Goal: Find specific page/section: Find specific page/section

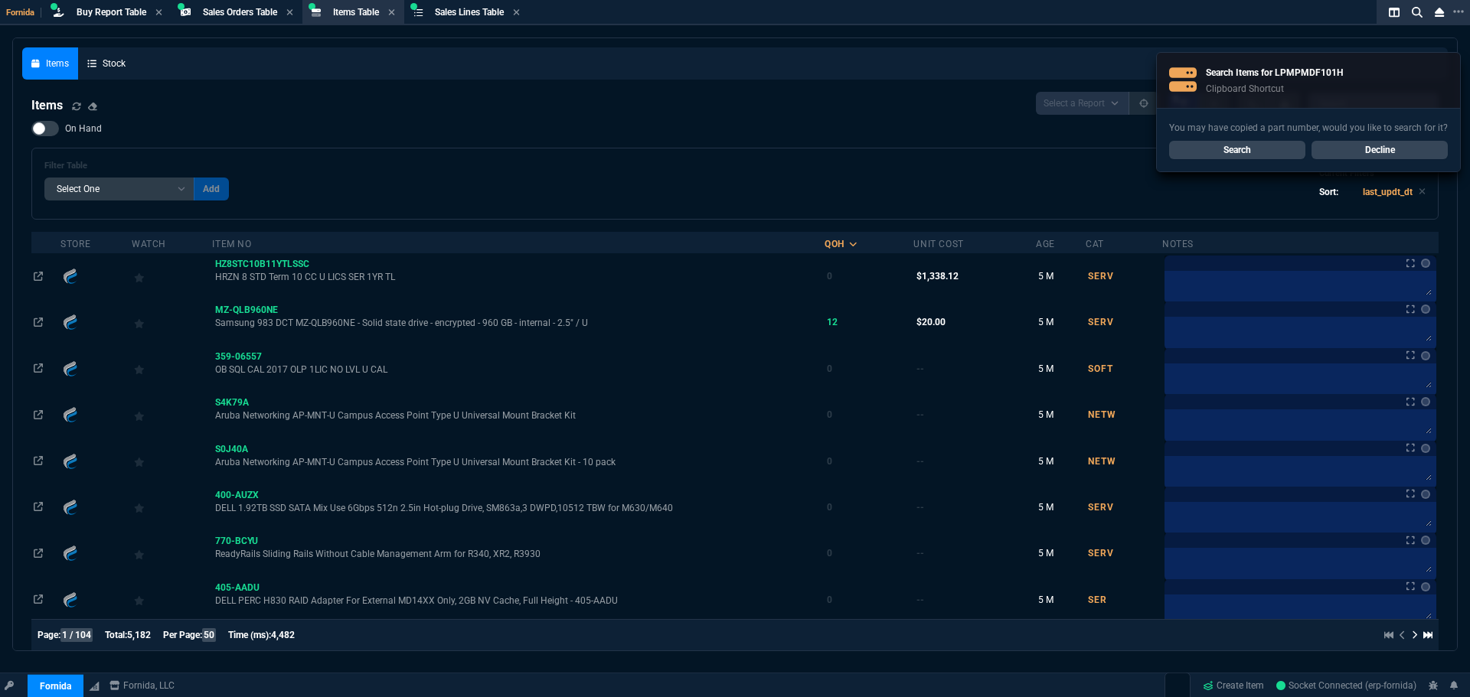
select select "9: OCAM"
select select
click at [1256, 150] on link "Search" at bounding box center [1237, 150] width 136 height 18
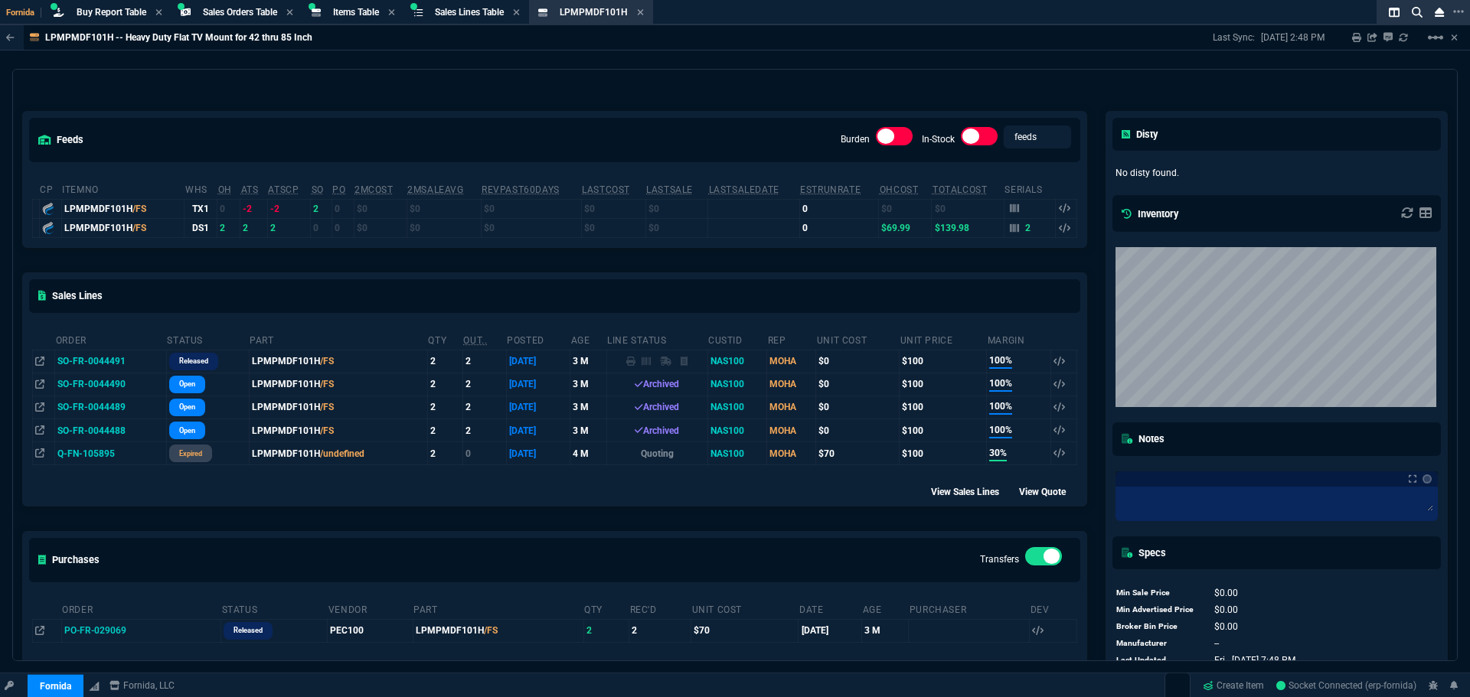
scroll to position [134, 0]
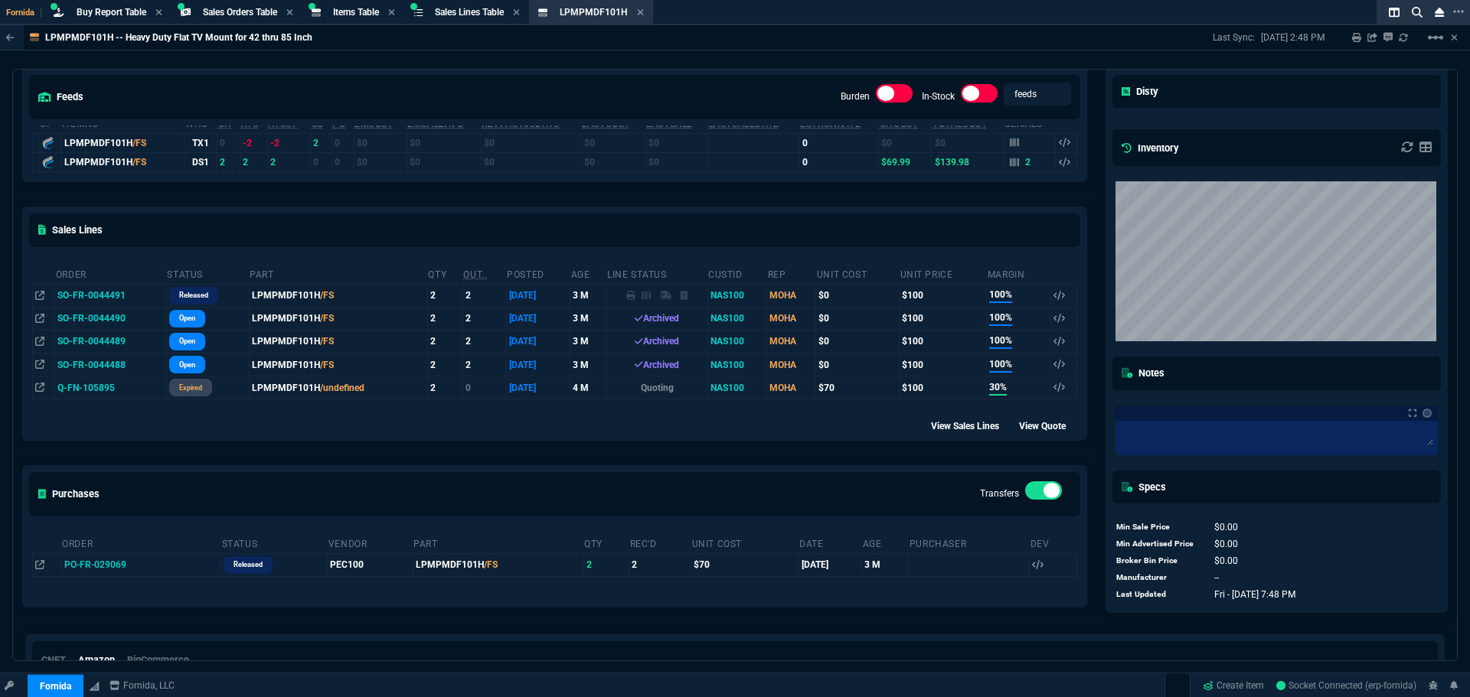
click at [85, 297] on td "SO-FR-0044491" at bounding box center [111, 295] width 112 height 23
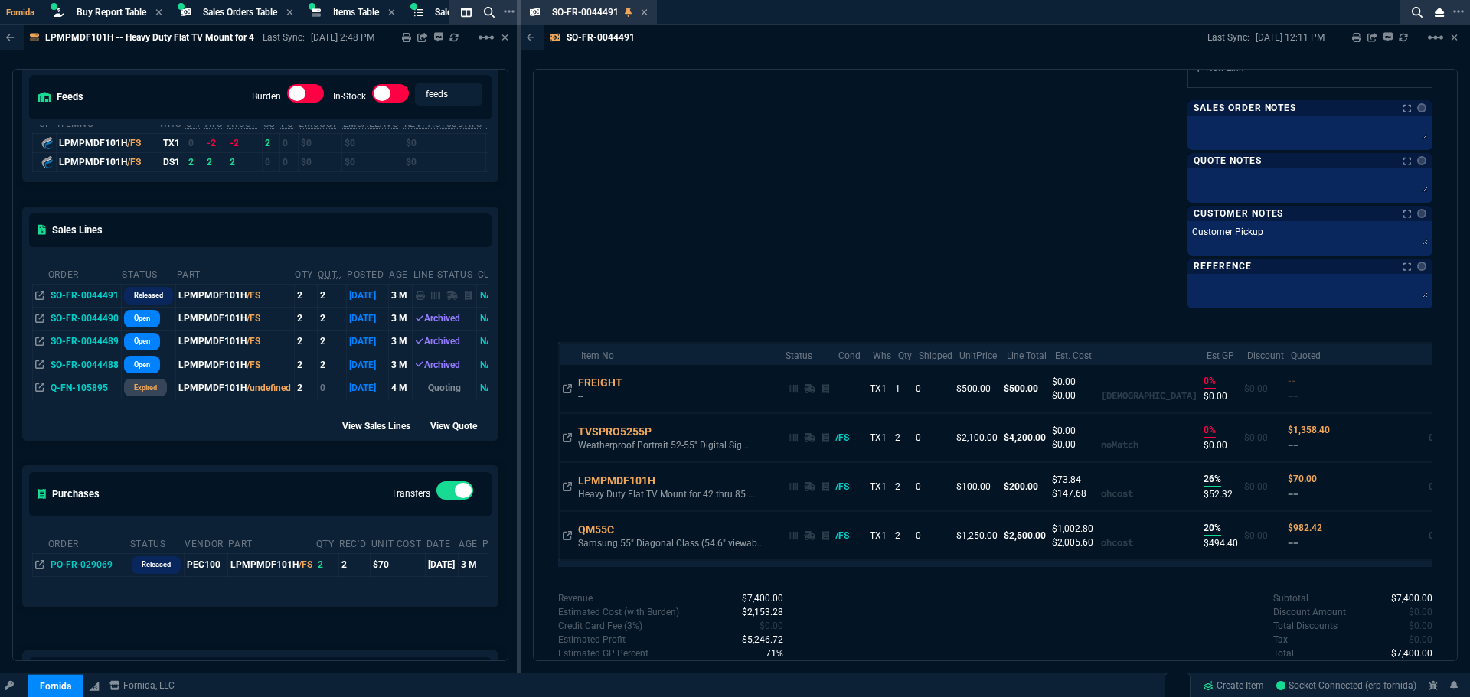
scroll to position [965, 0]
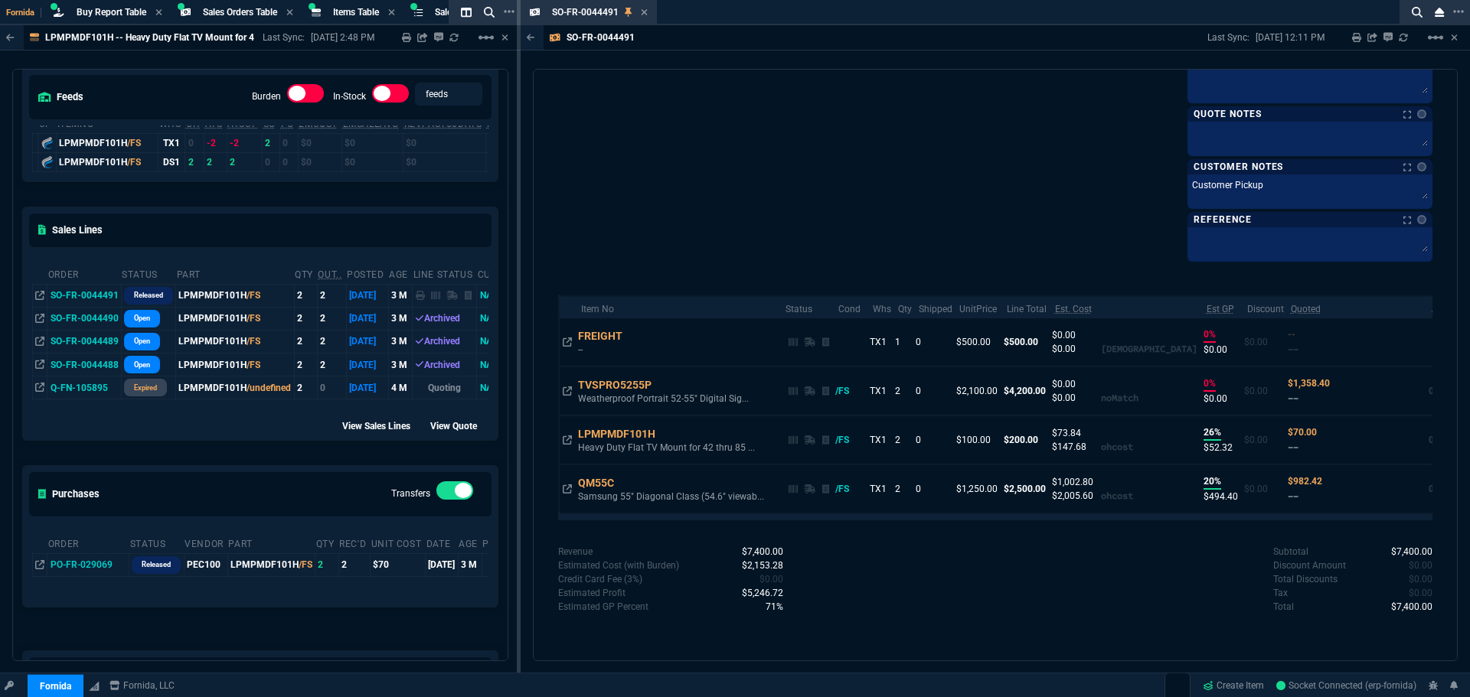
drag, startPoint x: 743, startPoint y: 596, endPoint x: 774, endPoint y: 596, distance: 30.6
click at [774, 596] on span "$5,246.72" at bounding box center [762, 593] width 41 height 11
drag, startPoint x: 742, startPoint y: 569, endPoint x: 778, endPoint y: 573, distance: 36.2
click at [778, 573] on p "$2,153.28" at bounding box center [756, 566] width 56 height 14
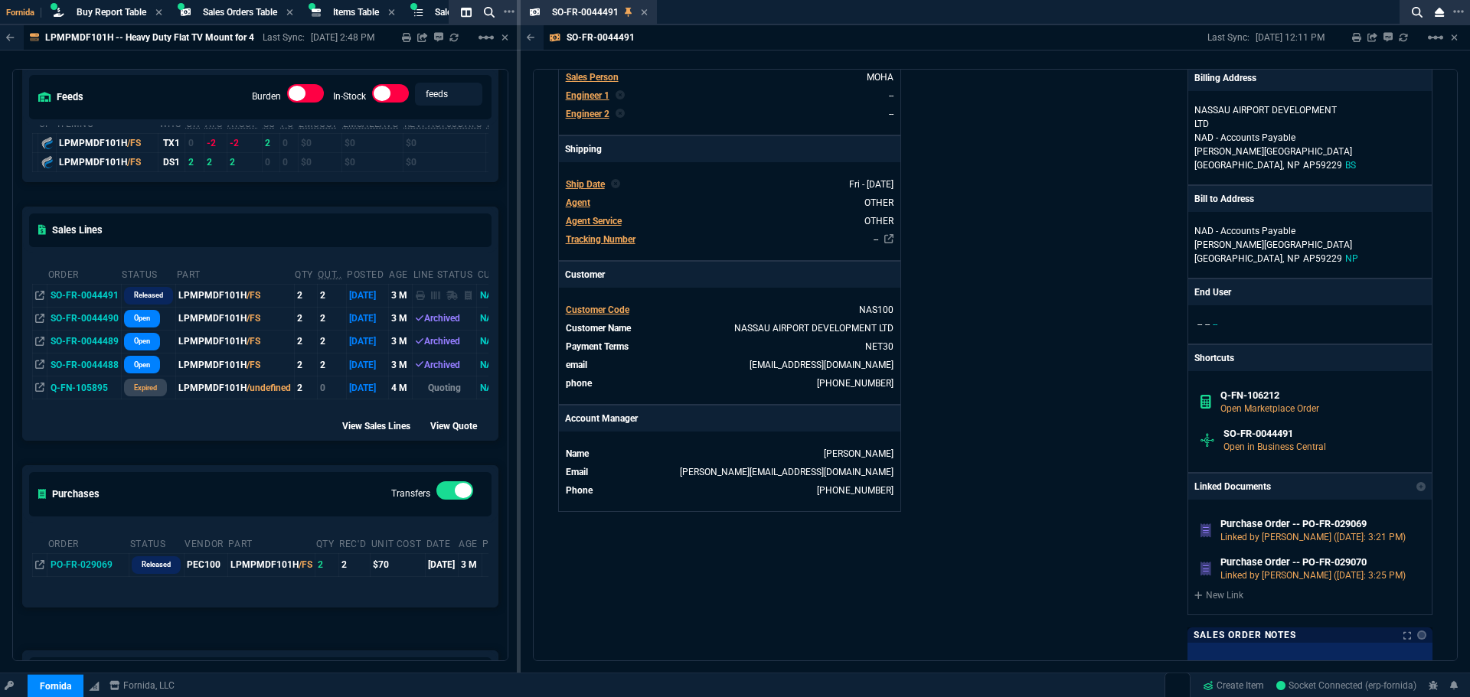
scroll to position [0, 0]
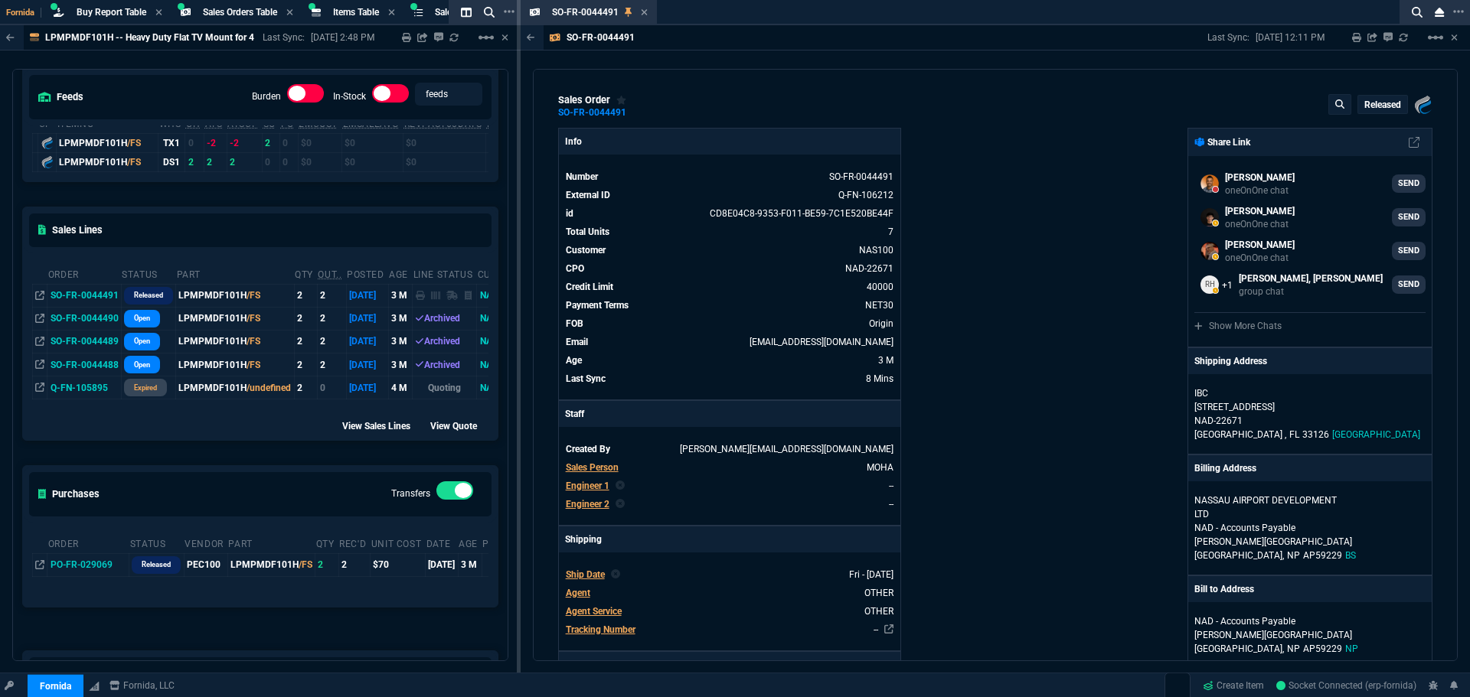
click at [982, 261] on div "Info Number SO-FR-0044491 External ID Q-FN-106212 id CD8E04C8-9353-F011-BE59-7C…" at bounding box center [776, 676] width 437 height 1096
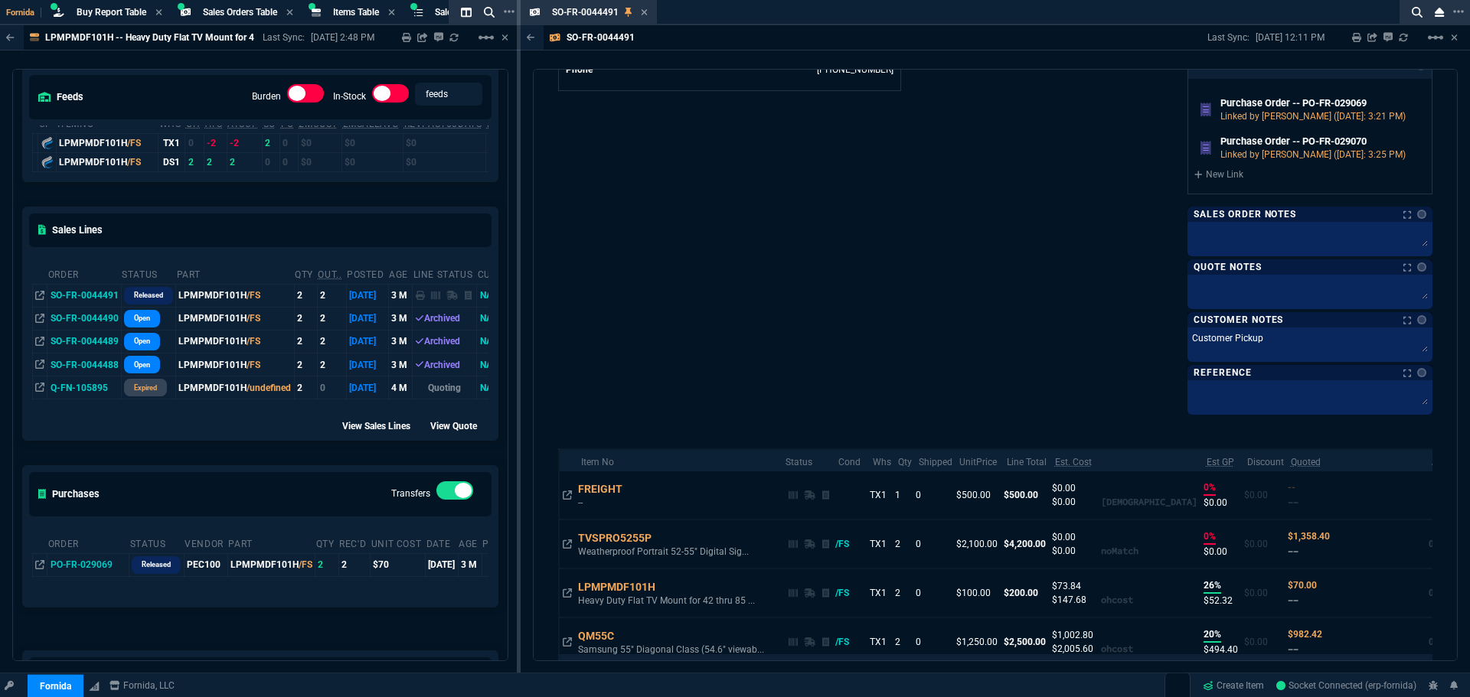
scroll to position [969, 0]
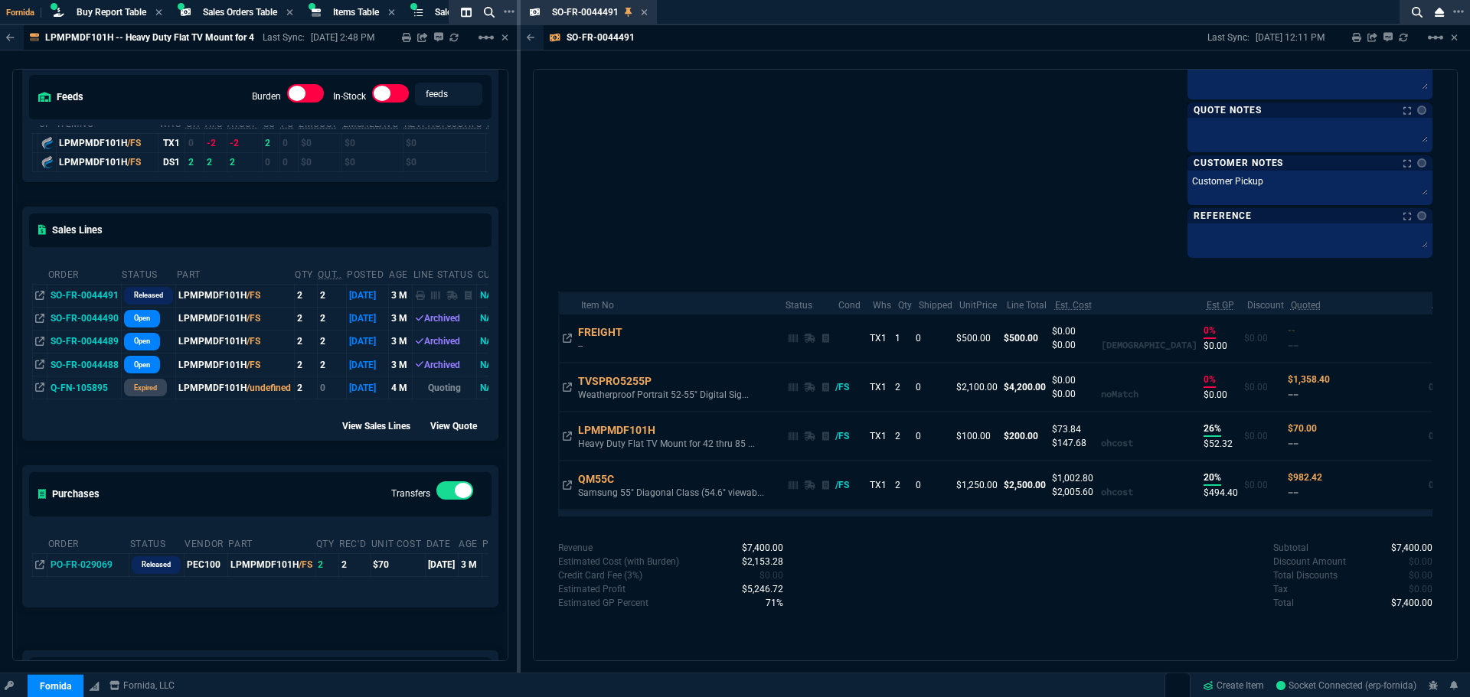
click at [645, 11] on icon at bounding box center [644, 12] width 7 height 9
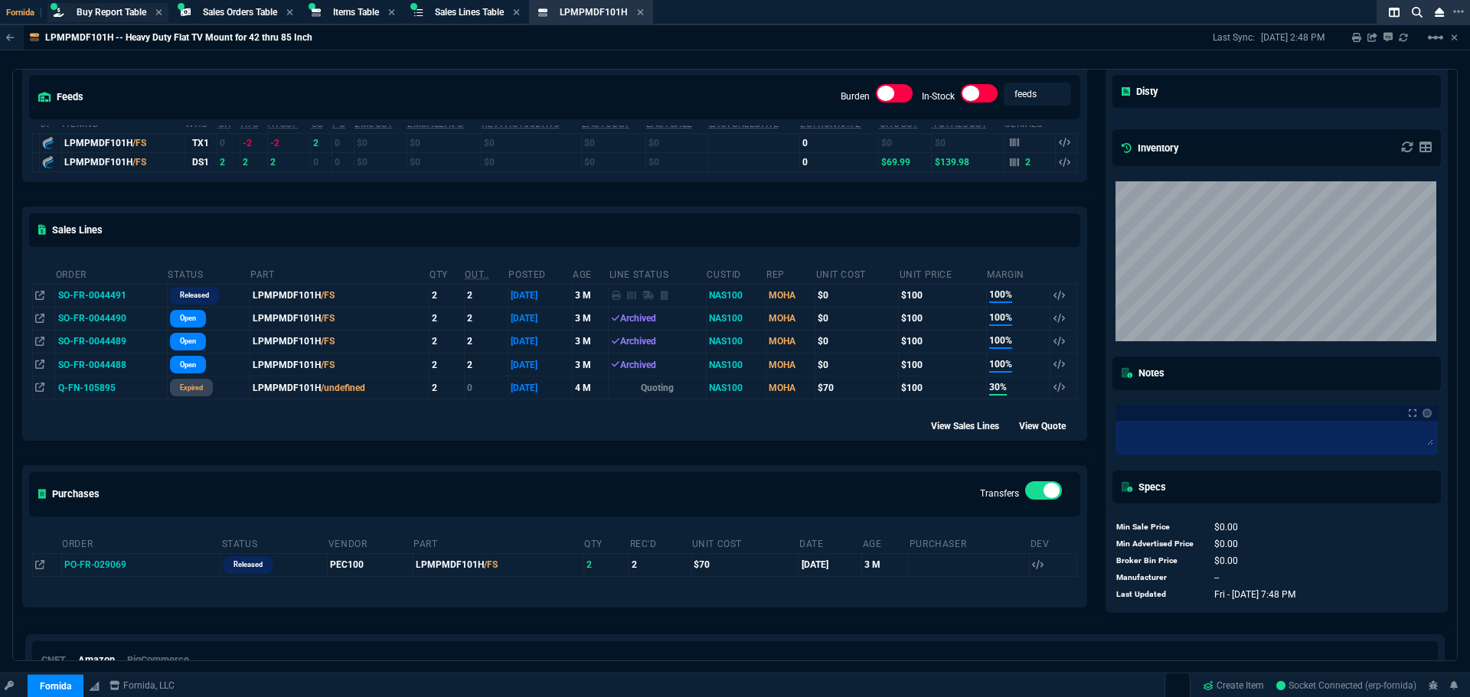
click at [137, 8] on span "Buy Report Table" at bounding box center [112, 12] width 70 height 11
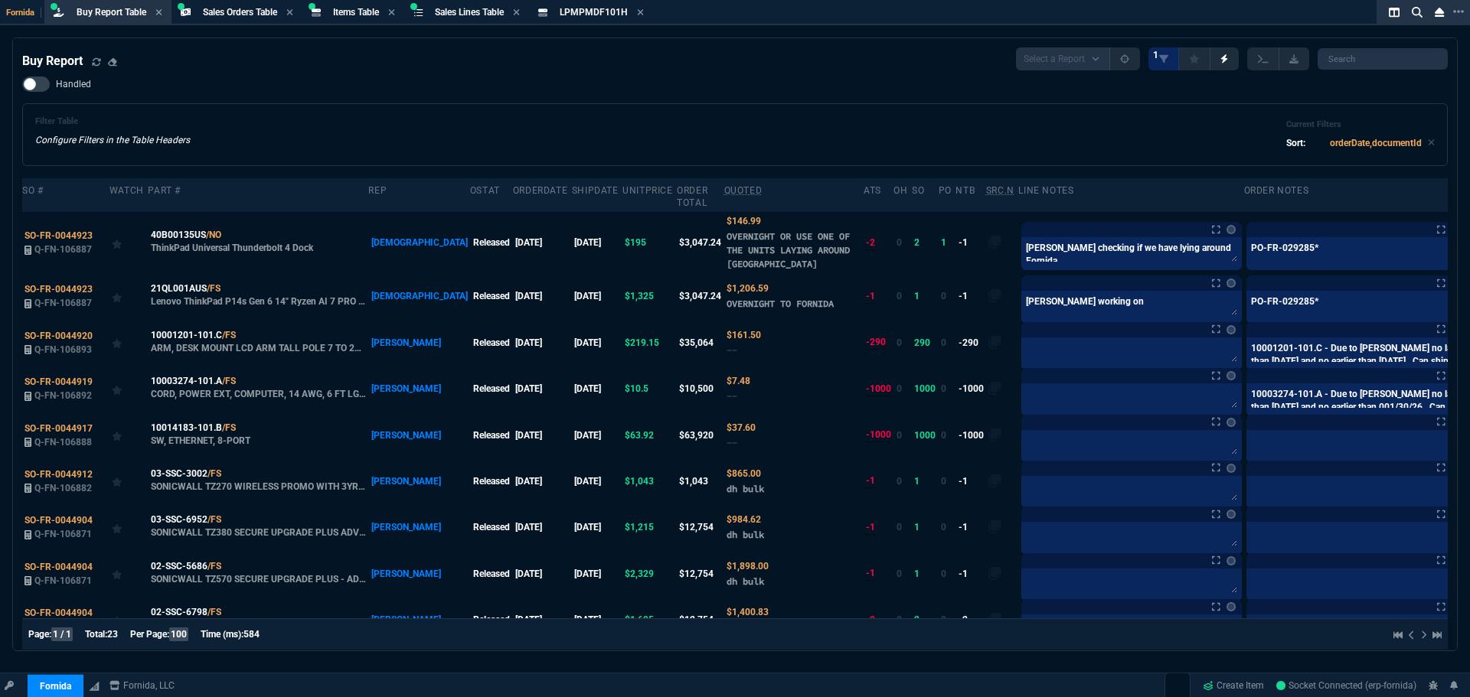
click at [661, 93] on div "Handled Filter Table Configure Filters in the Table Headers Current Filters Sor…" at bounding box center [735, 122] width 1426 height 90
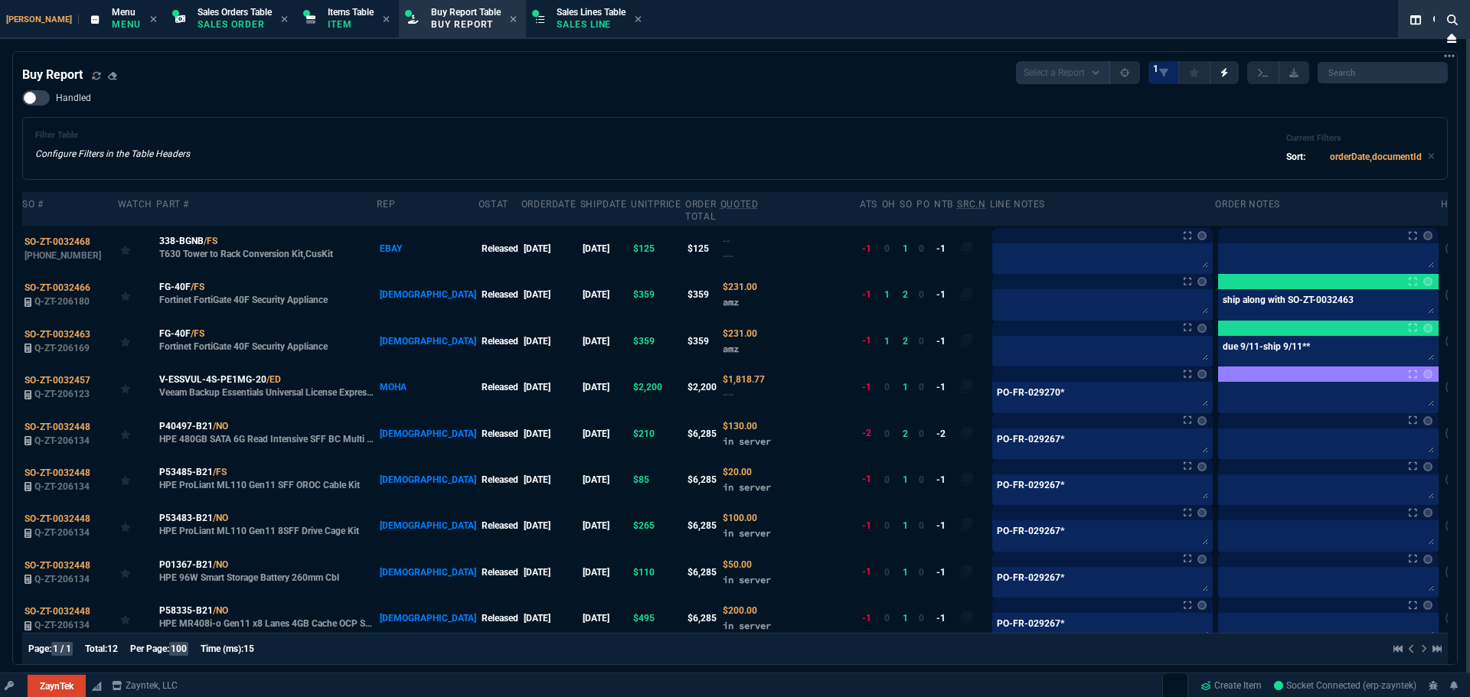
select select "9: OCAM"
click at [438, 19] on p "Buy Report" at bounding box center [466, 24] width 70 height 12
click at [100, 79] on icon at bounding box center [96, 75] width 8 height 8
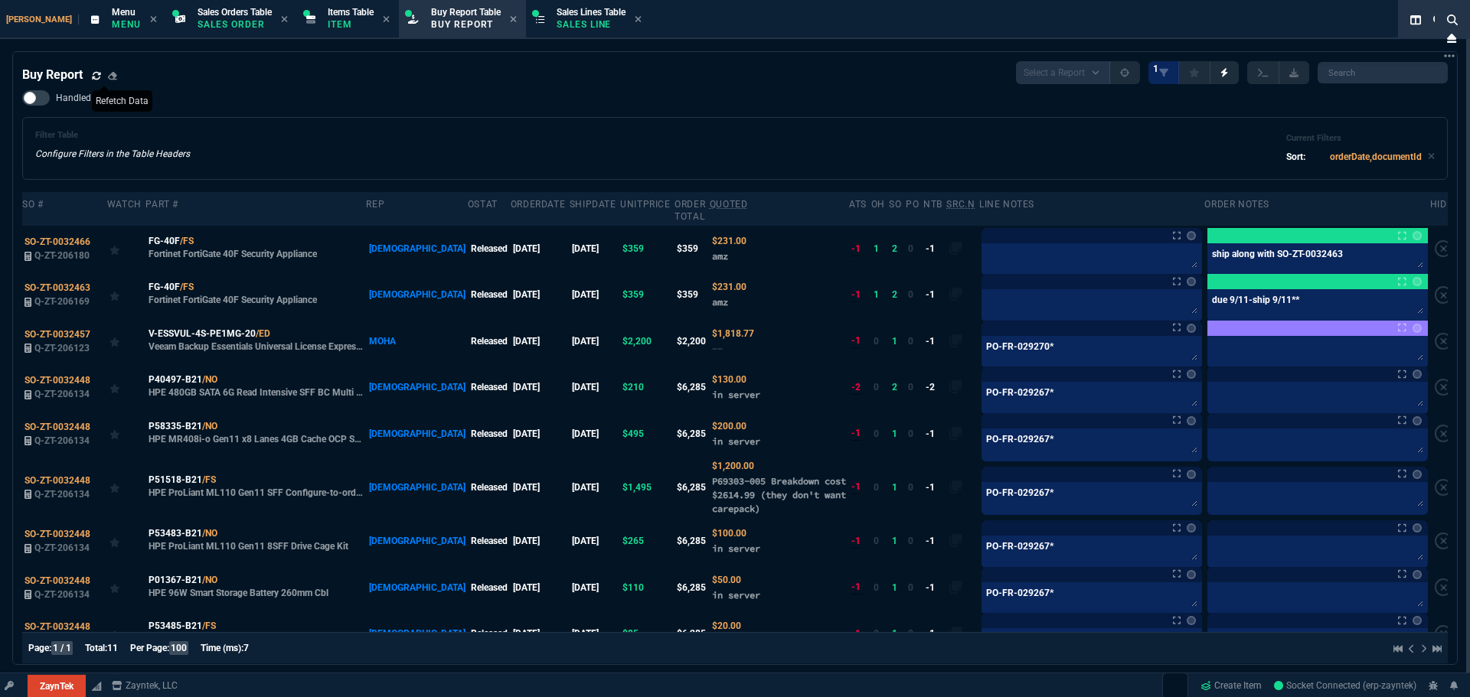
click at [394, 113] on div "Handled Filter Table Configure Filters in the Table Headers Current Filters Sor…" at bounding box center [735, 135] width 1426 height 90
